Goal: Transaction & Acquisition: Purchase product/service

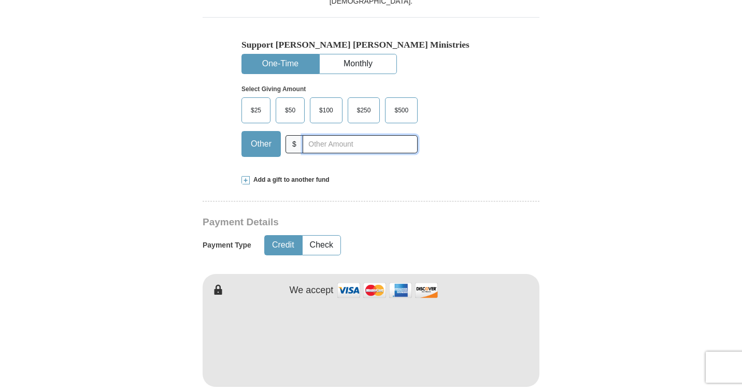
click at [385, 147] on input "text" at bounding box center [359, 144] width 115 height 18
type input "500"
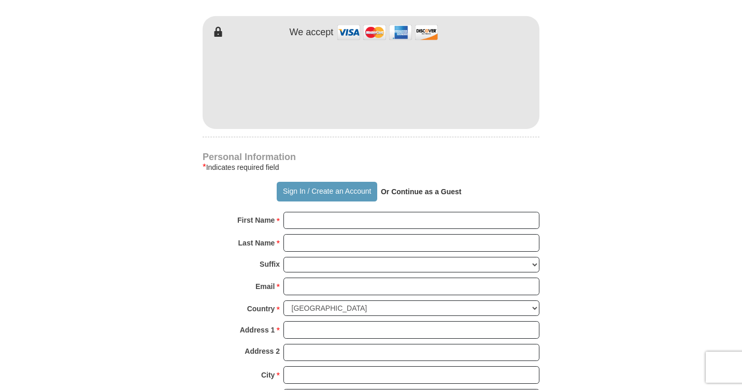
scroll to position [579, 0]
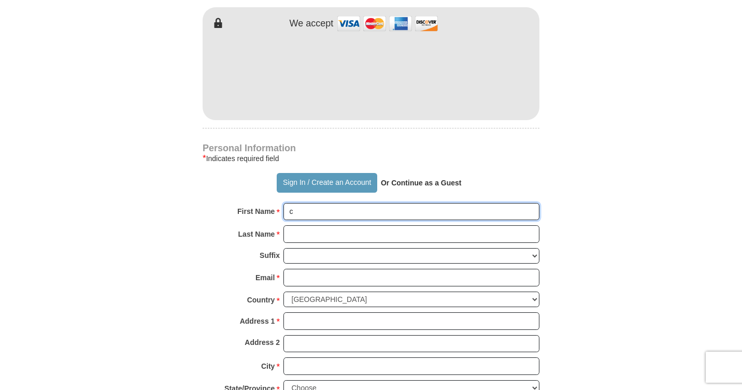
type input "[PERSON_NAME]"
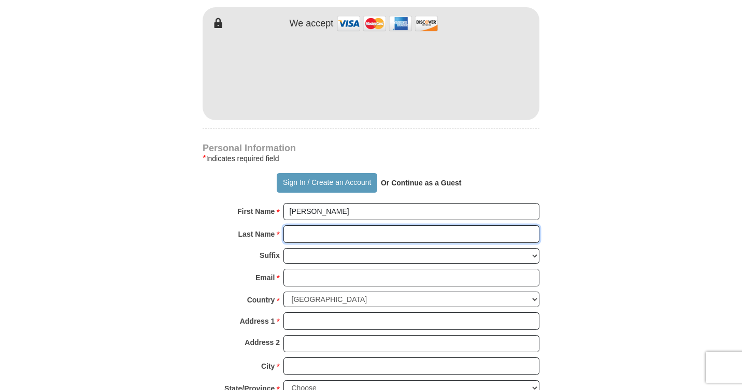
type input "Lacebal"
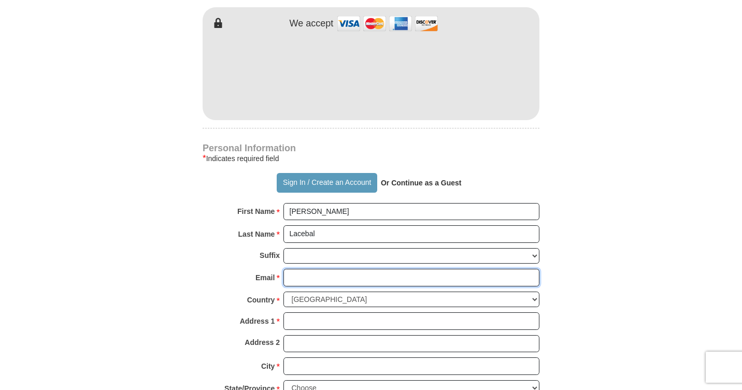
type input "[EMAIL_ADDRESS][DOMAIN_NAME]"
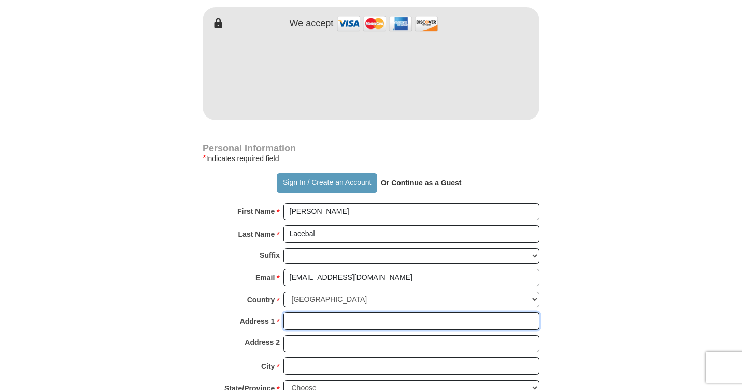
type input "[STREET_ADDRESS]"
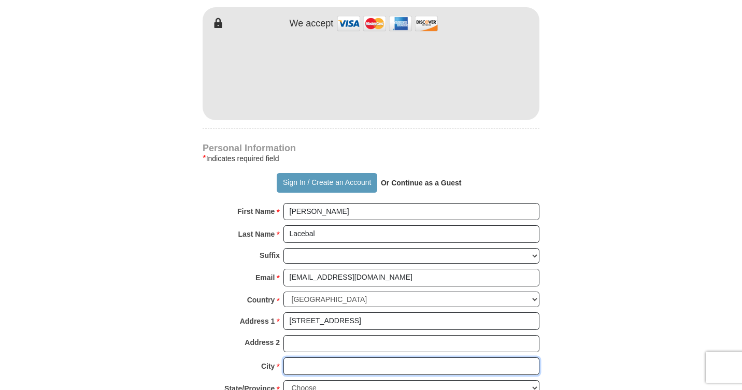
type input "Lincoln"
select select "CA"
type input "95648"
click at [604, 147] on form "Already have an account? Sign in for faster giving. Don't have an account? Crea…" at bounding box center [371, 97] width 590 height 1271
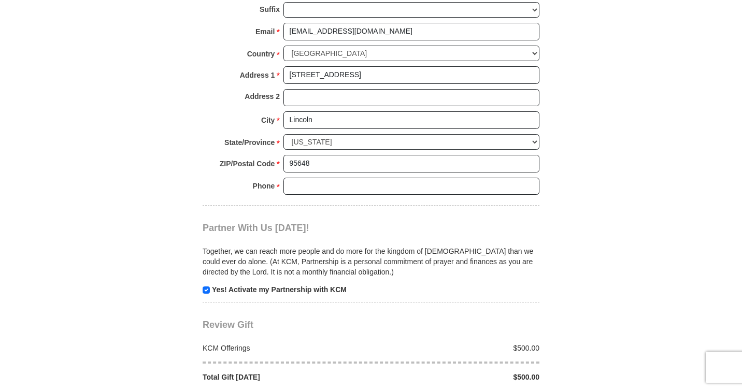
scroll to position [831, 0]
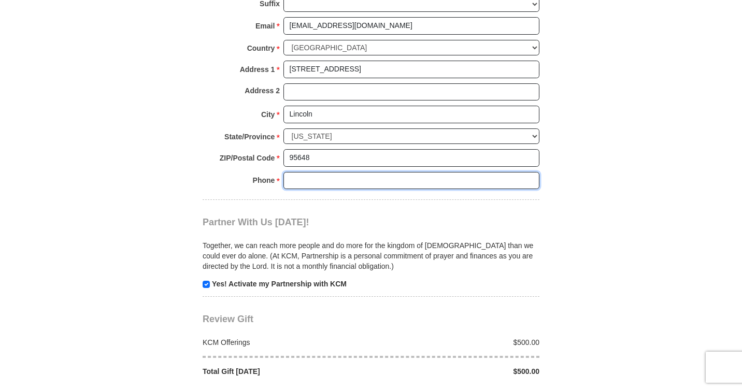
click at [529, 172] on input "Phone * *" at bounding box center [411, 181] width 256 height 18
click at [527, 172] on input "Phone * *" at bounding box center [411, 181] width 256 height 18
type input "9162959431"
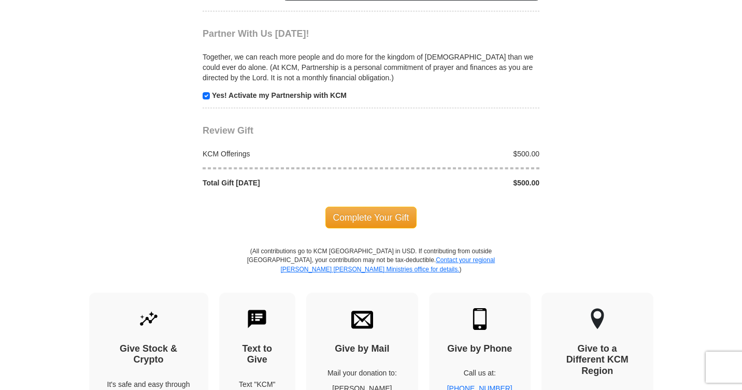
scroll to position [1070, 0]
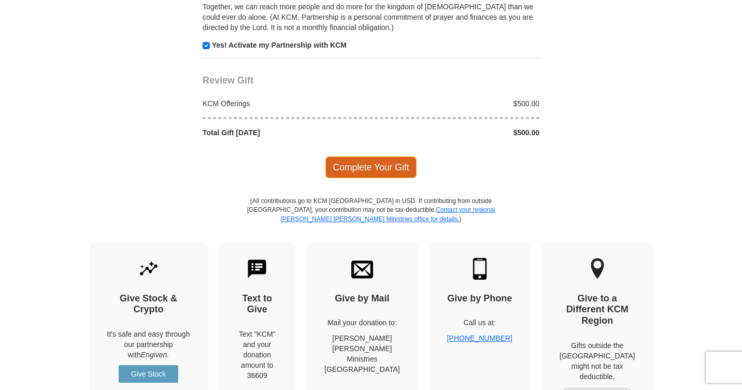
click at [396, 156] on span "Complete Your Gift" at bounding box center [371, 167] width 92 height 22
